Goal: Task Accomplishment & Management: Use online tool/utility

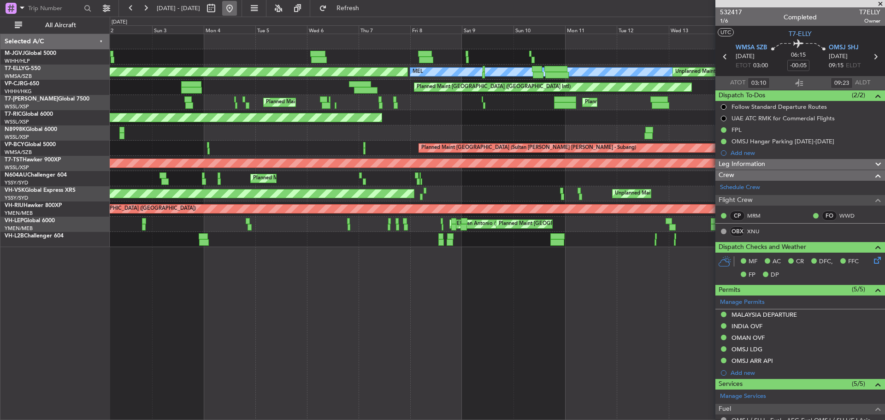
click at [237, 8] on button at bounding box center [229, 8] width 15 height 15
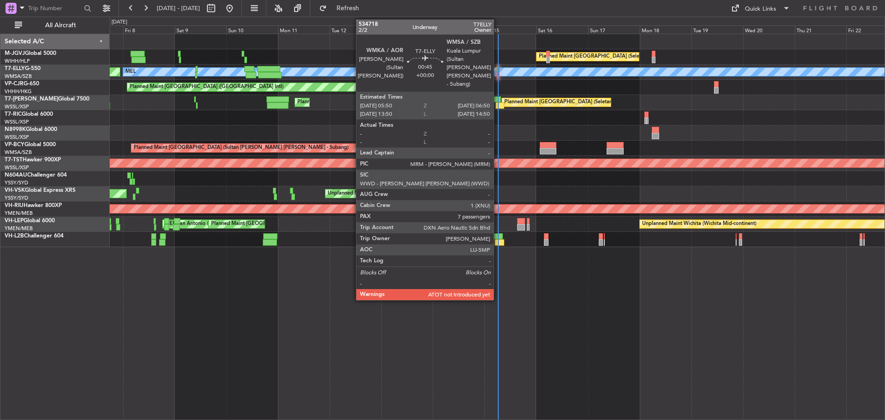
click at [498, 77] on div at bounding box center [498, 75] width 2 height 6
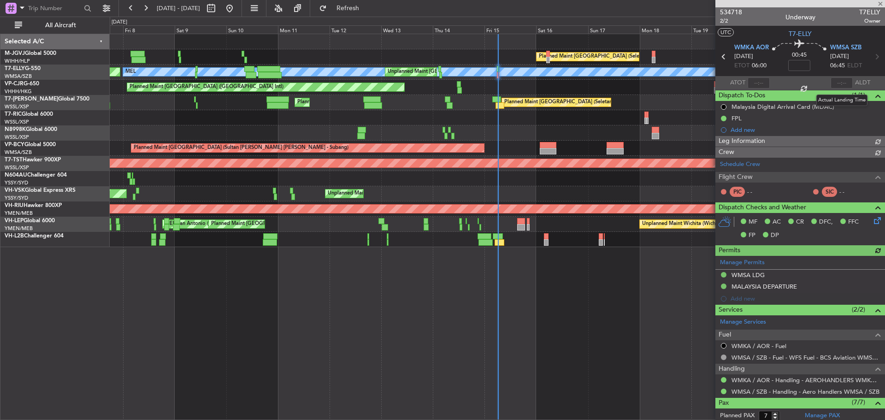
type input "[PERSON_NAME] (EYU)"
type input "F0290"
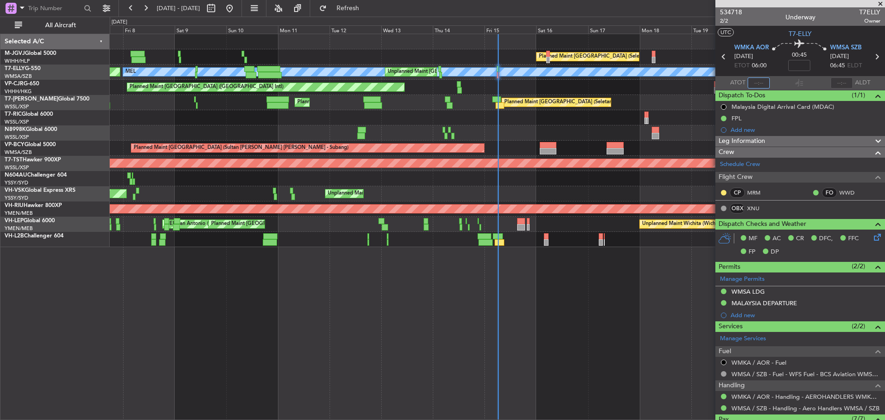
click at [756, 84] on input "text" at bounding box center [759, 82] width 22 height 11
type input "06:14"
type input "[PERSON_NAME] (EYU)"
type input "F0290"
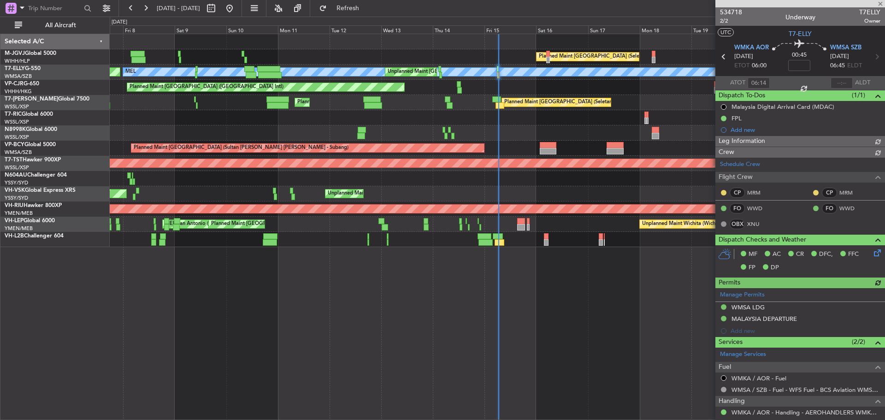
type input "[PERSON_NAME] (EYU)"
type input "F0290"
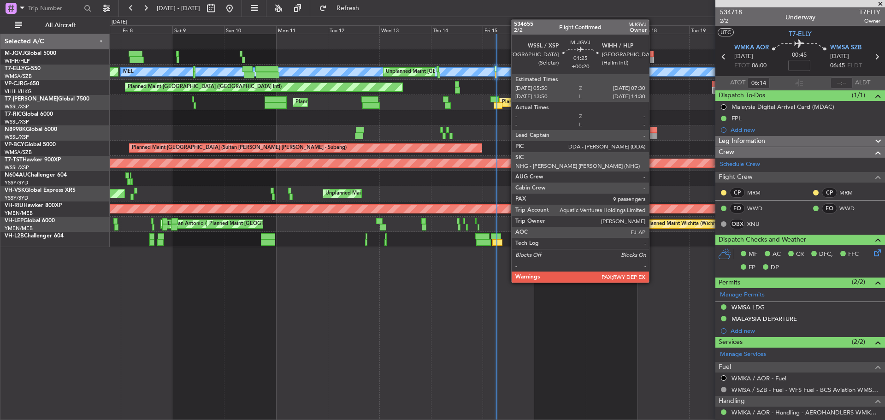
click at [653, 60] on div at bounding box center [652, 60] width 4 height 6
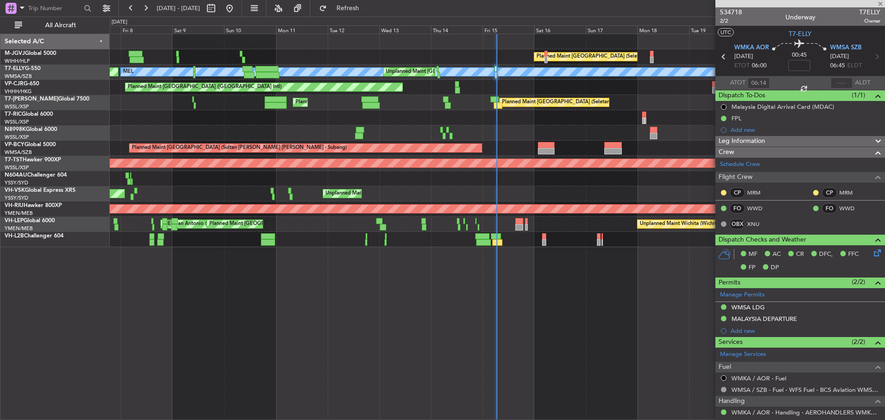
type input "+00:20"
type input "9"
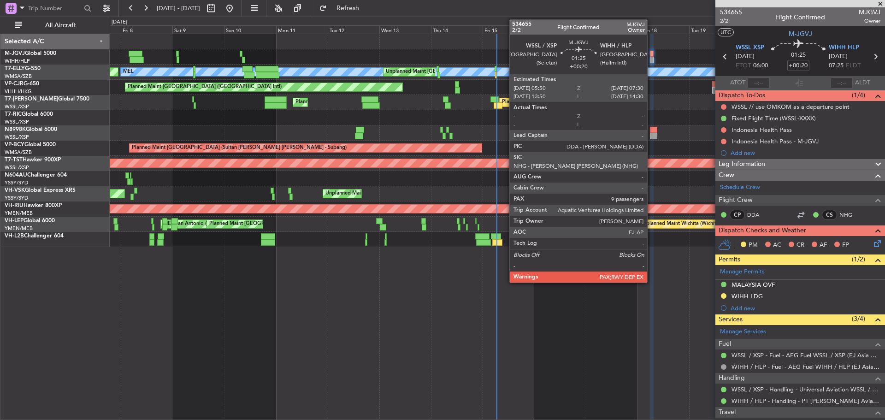
click at [651, 58] on div at bounding box center [652, 60] width 4 height 6
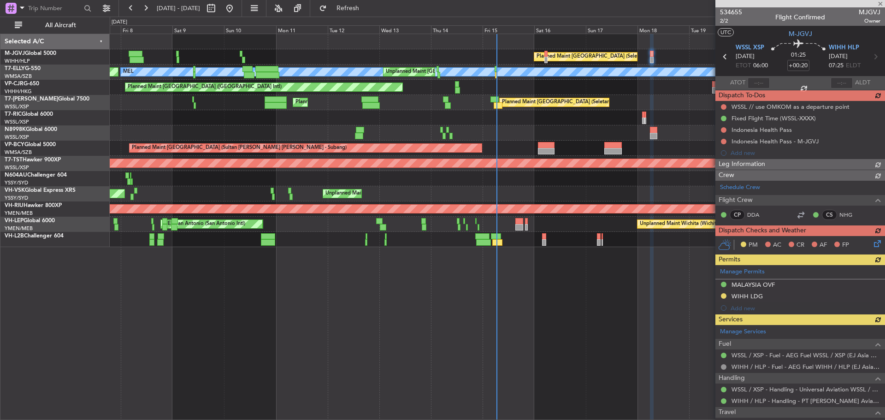
click at [663, 111] on div "Planned Maint [GEOGRAPHIC_DATA] (Seletar)" at bounding box center [497, 117] width 775 height 15
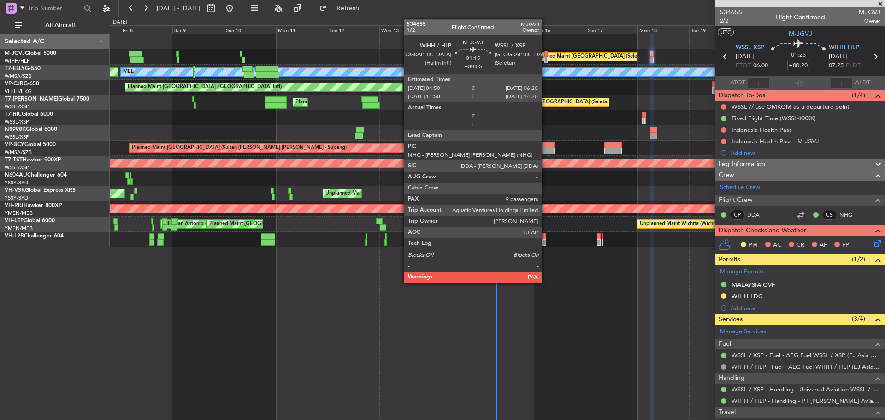
click at [546, 62] on div at bounding box center [547, 60] width 4 height 6
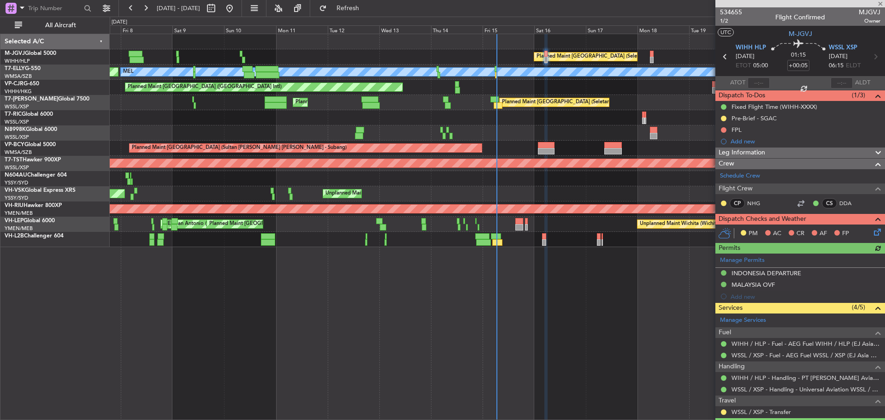
click at [587, 97] on div "Planned Maint [GEOGRAPHIC_DATA] (Seletar) Planned Maint [GEOGRAPHIC_DATA] ([GEO…" at bounding box center [497, 102] width 775 height 15
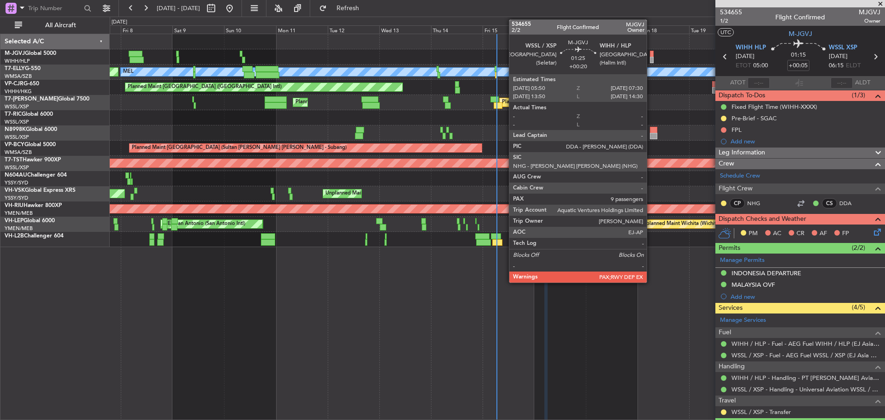
click at [651, 62] on div at bounding box center [652, 60] width 4 height 6
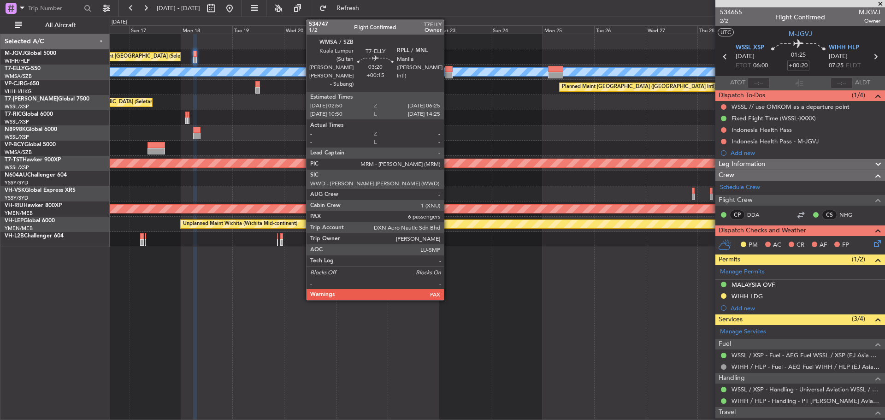
click at [448, 74] on div at bounding box center [449, 75] width 8 height 6
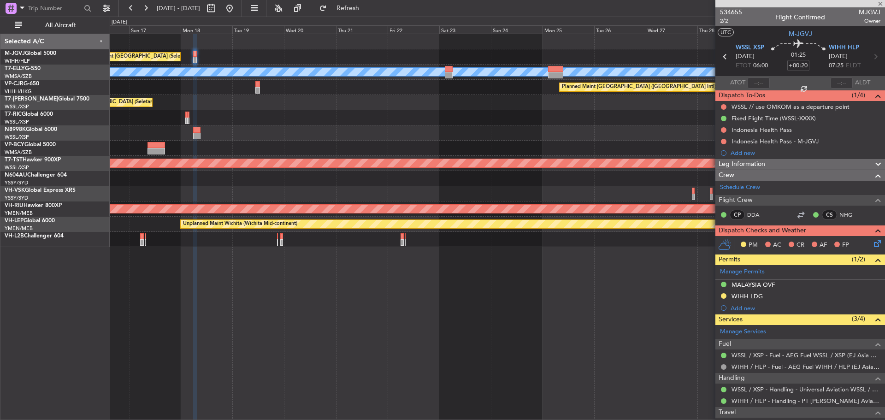
type input "+00:15"
type input "6"
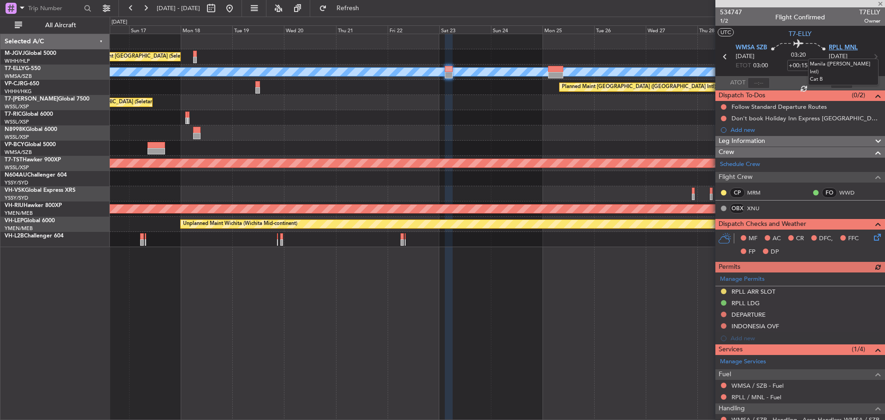
click at [834, 46] on span "RPLL MNL" at bounding box center [843, 47] width 29 height 9
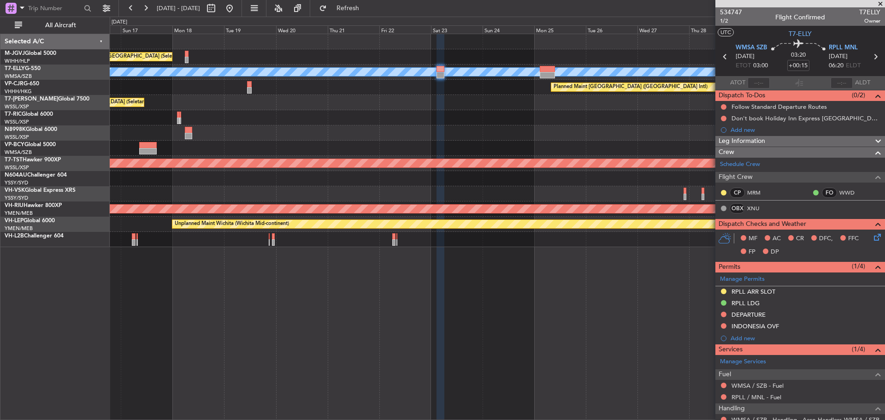
click at [582, 121] on div "Planned Maint [GEOGRAPHIC_DATA] (Seletar) [PERSON_NAME] Unplanned Maint [GEOGRA…" at bounding box center [497, 140] width 775 height 213
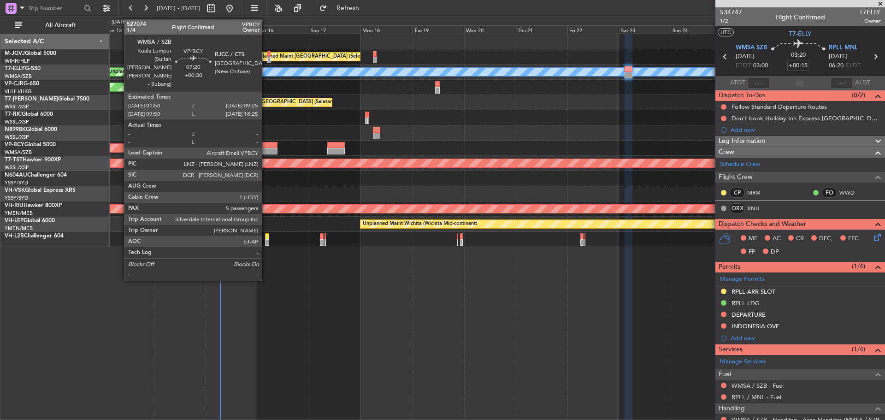
click at [266, 149] on div at bounding box center [269, 151] width 17 height 6
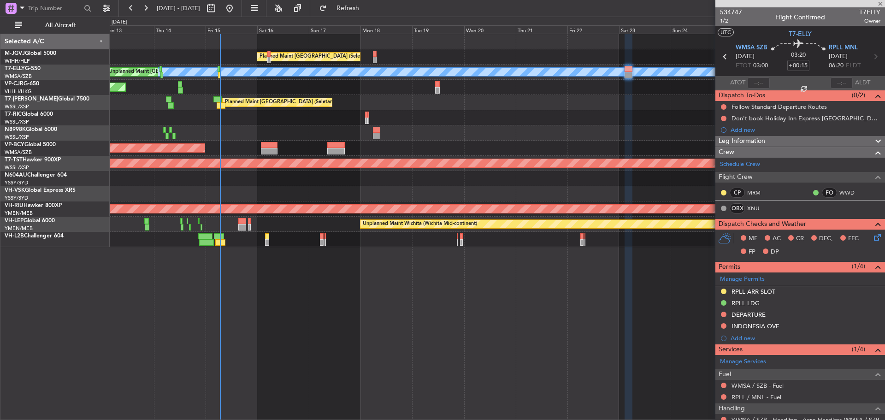
type input "+00:30"
type input "5"
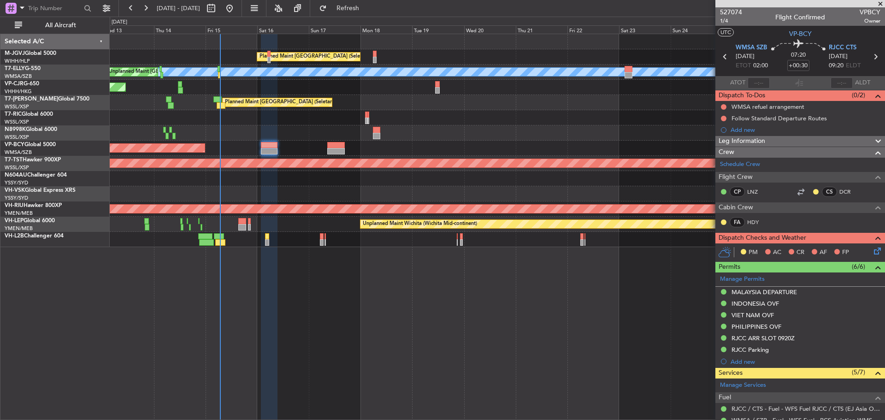
click at [870, 58] on icon at bounding box center [876, 57] width 12 height 12
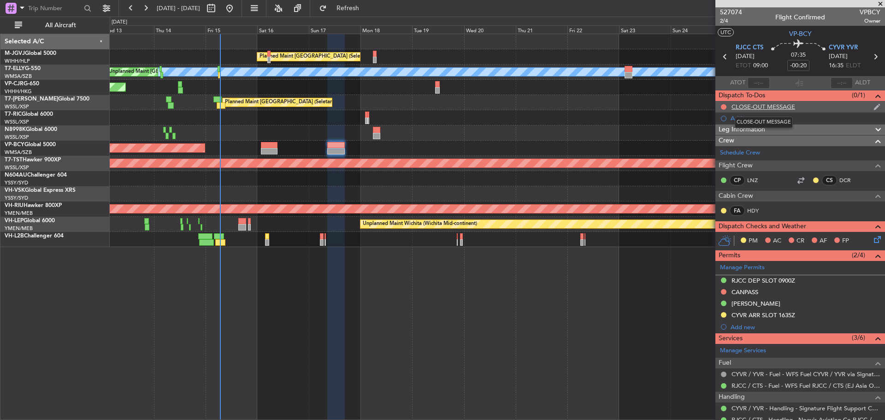
click at [777, 108] on div "CLOSE-OUT MESSAGE" at bounding box center [764, 107] width 64 height 8
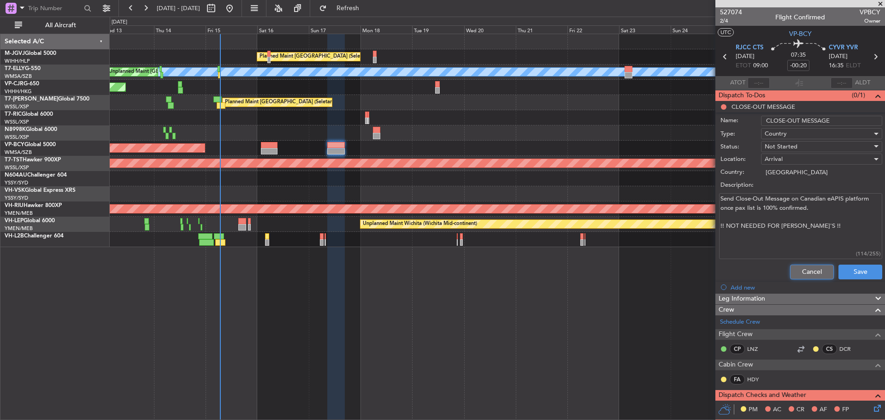
click at [792, 266] on button "Cancel" at bounding box center [812, 272] width 44 height 15
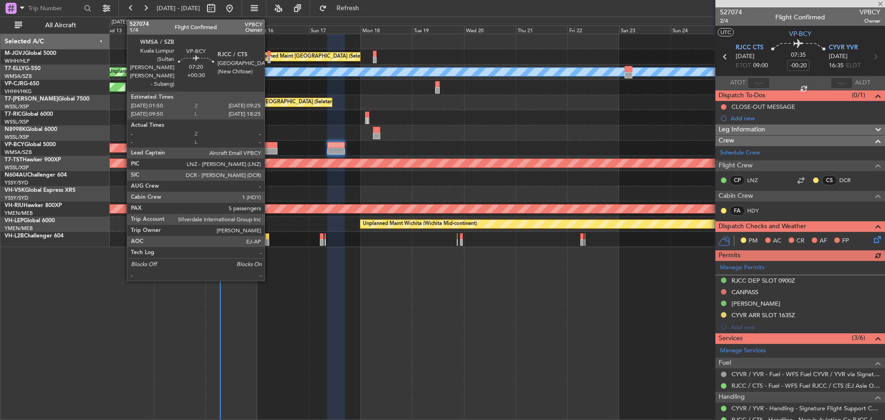
click at [269, 153] on div at bounding box center [269, 151] width 17 height 6
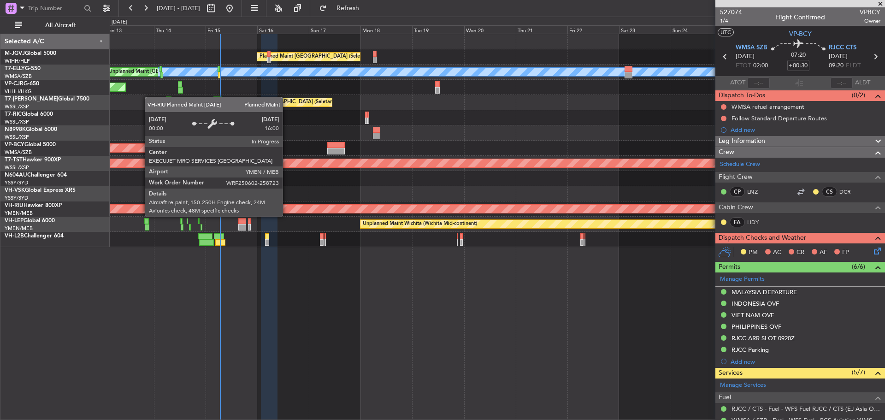
click at [287, 207] on div "Planned Maint [GEOGRAPHIC_DATA] ([GEOGRAPHIC_DATA])" at bounding box center [571, 209] width 2178 height 8
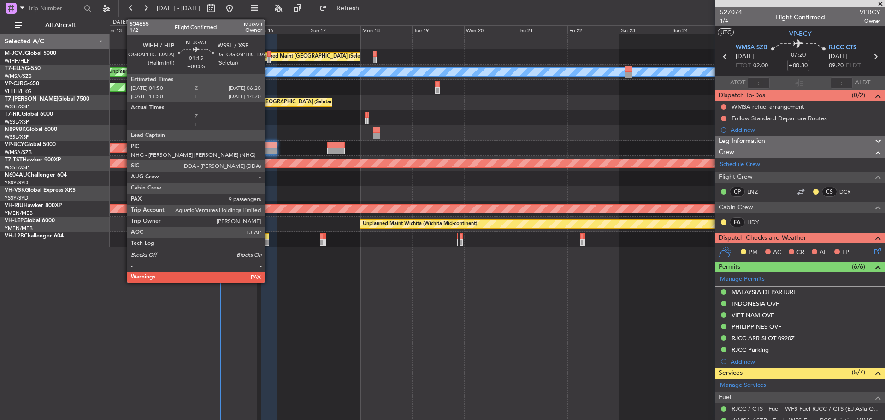
click at [269, 58] on div at bounding box center [269, 60] width 4 height 6
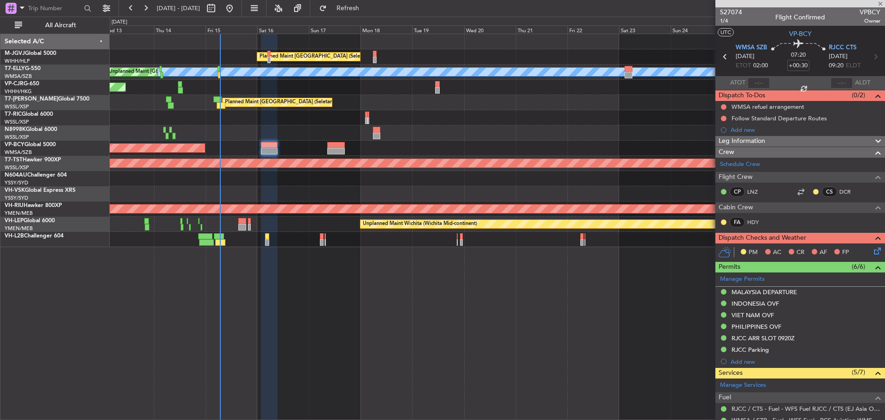
type input "+00:05"
type input "9"
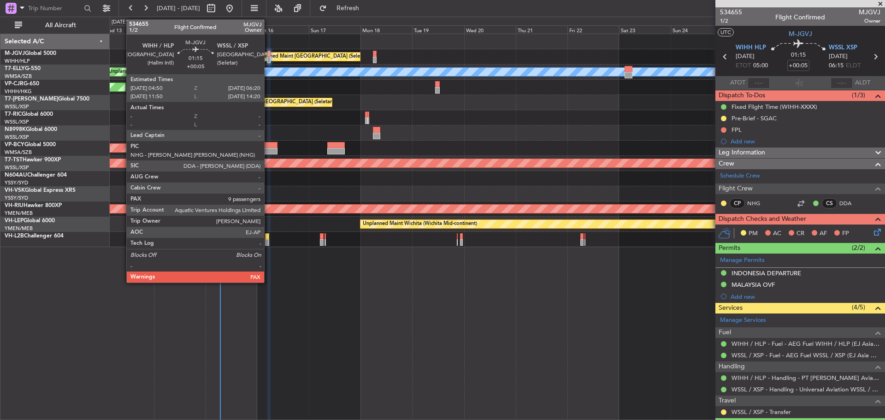
click at [268, 58] on div at bounding box center [269, 60] width 4 height 6
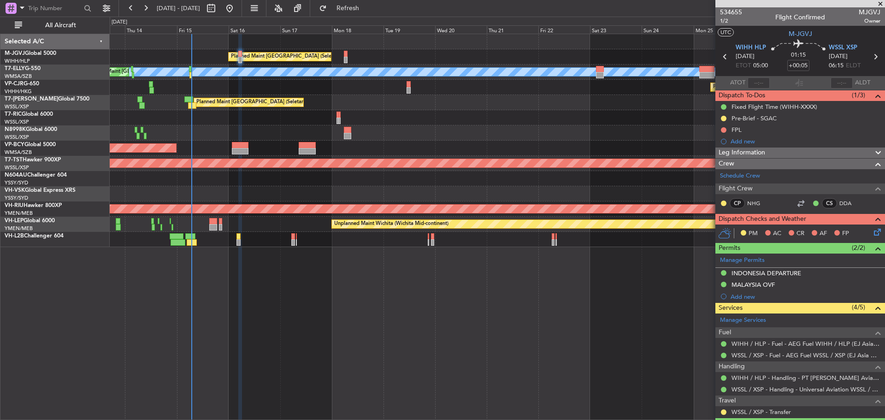
click at [424, 172] on div at bounding box center [497, 178] width 775 height 15
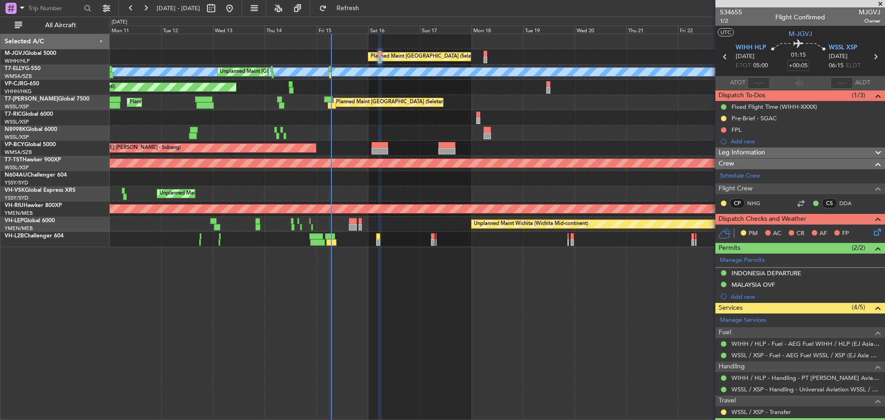
click at [480, 172] on div at bounding box center [497, 178] width 775 height 15
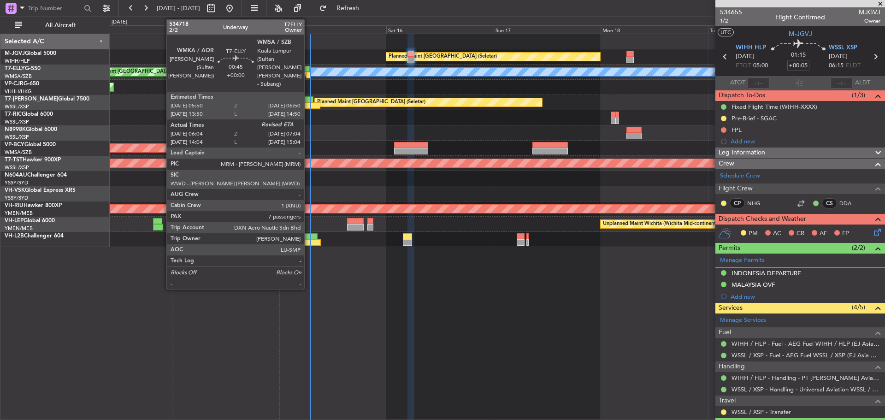
click at [308, 77] on div at bounding box center [308, 75] width 5 height 6
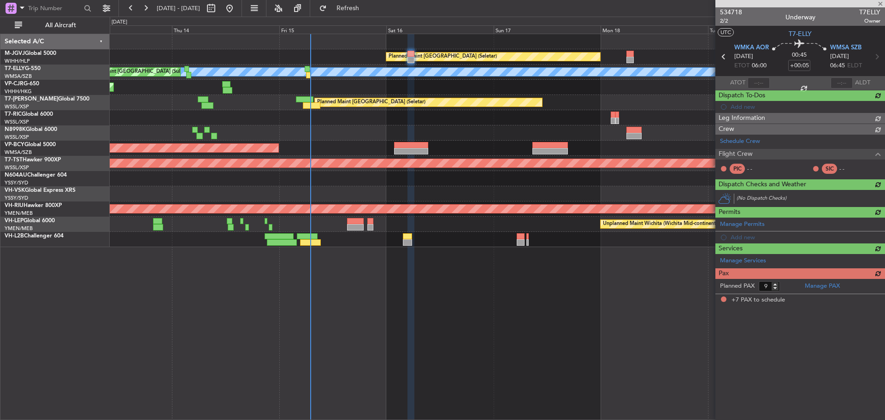
type input "06:14"
type input "7"
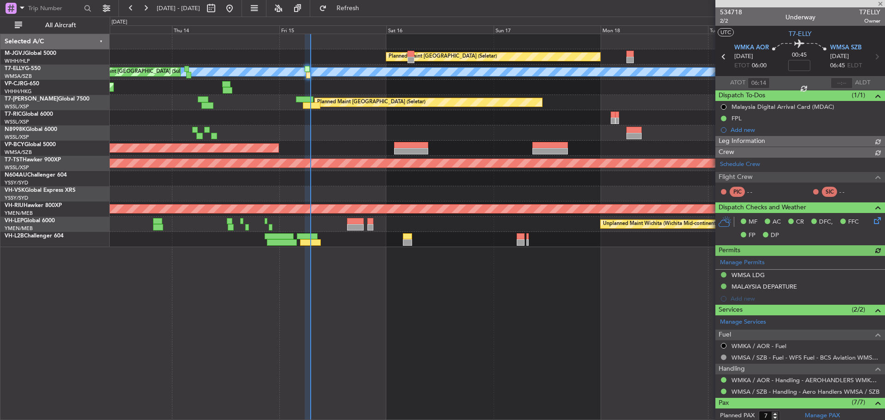
type input "[PERSON_NAME] (EYU)"
type input "F0290"
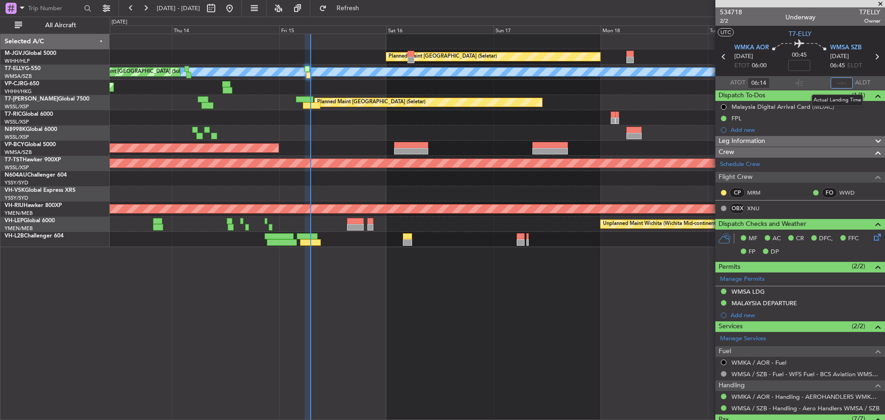
click at [837, 83] on input "text" at bounding box center [842, 82] width 22 height 11
type input "06:57"
type input "[PERSON_NAME] (EYU)"
type input "F0290"
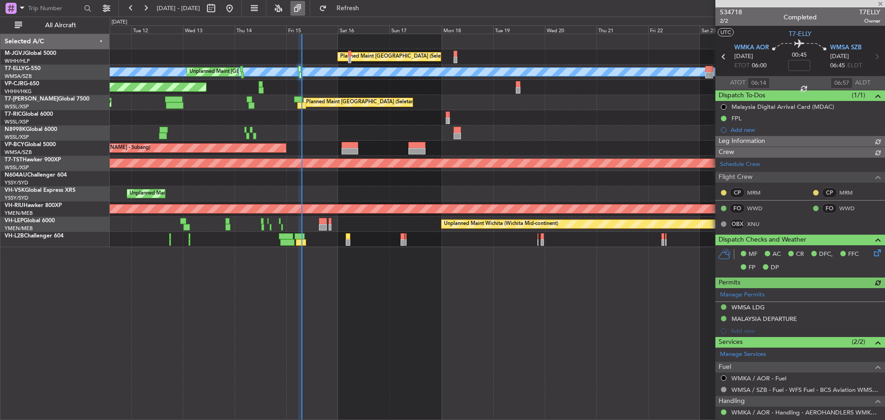
type input "[PERSON_NAME] (EYU)"
type input "F0290"
type input "[PERSON_NAME] (EYU)"
type input "F0290"
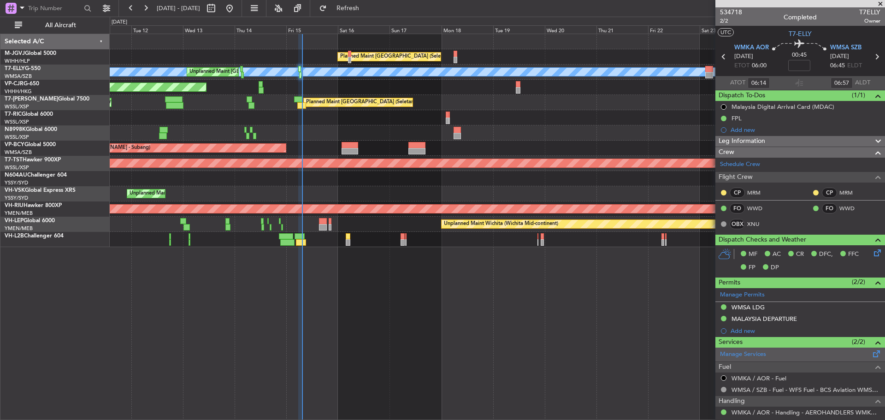
drag, startPoint x: 772, startPoint y: 344, endPoint x: 776, endPoint y: 360, distance: 15.6
click at [780, 359] on body "[DATE] - [DATE] Refresh Quick Links All Aircraft Planned Maint [GEOGRAPHIC_DATA…" at bounding box center [442, 210] width 885 height 420
click at [569, 326] on div "Planned Maint [GEOGRAPHIC_DATA] (Seletar) [PERSON_NAME] Unplanned Maint [GEOGRA…" at bounding box center [498, 227] width 776 height 386
type input "[PERSON_NAME] (EYU)"
type input "F0290"
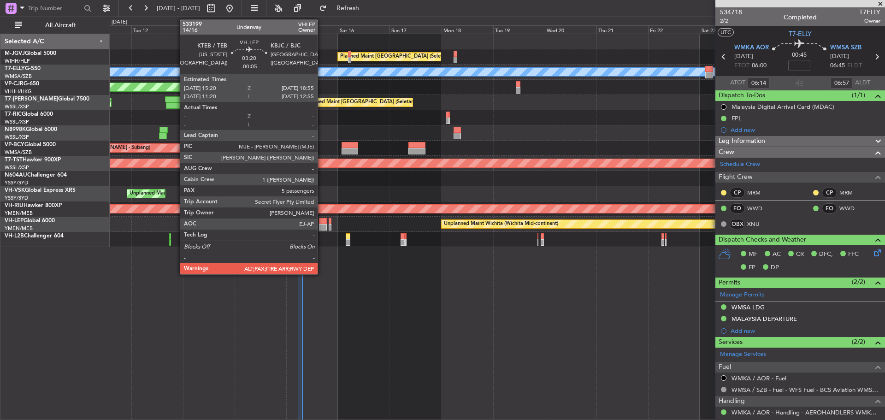
click at [322, 225] on div at bounding box center [323, 227] width 8 height 6
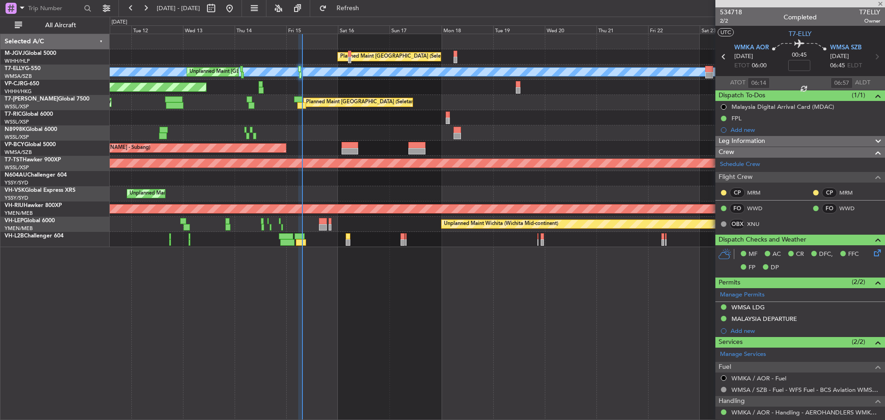
type input "-00:05"
type input "6"
